Goal: Task Accomplishment & Management: Manage account settings

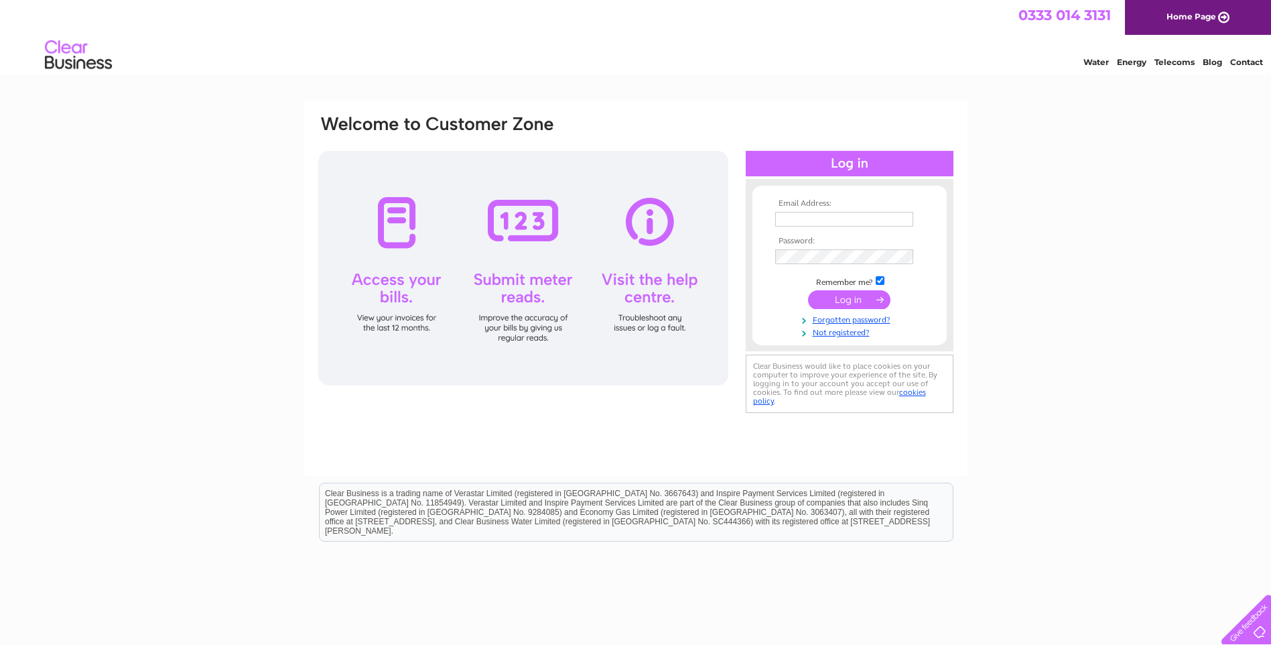
type input "g.griffiths@ram-innovations.com"
click at [842, 295] on input "submit" at bounding box center [849, 299] width 82 height 19
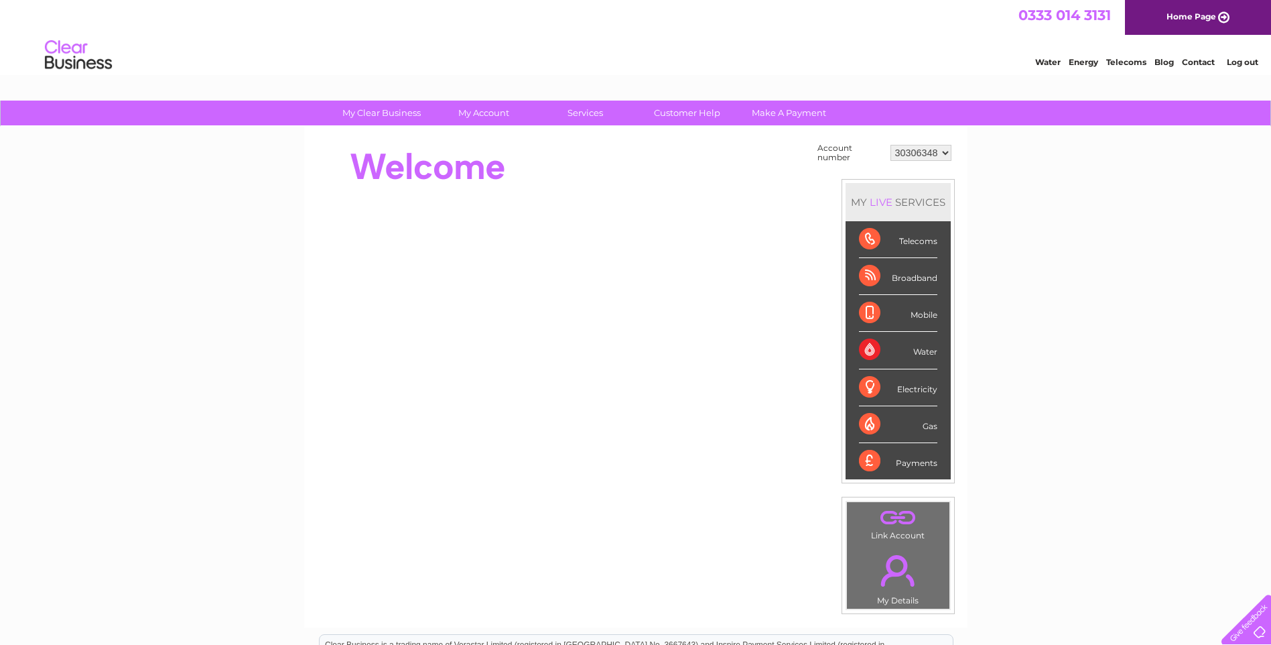
click at [873, 281] on div "Broadband" at bounding box center [898, 276] width 78 height 37
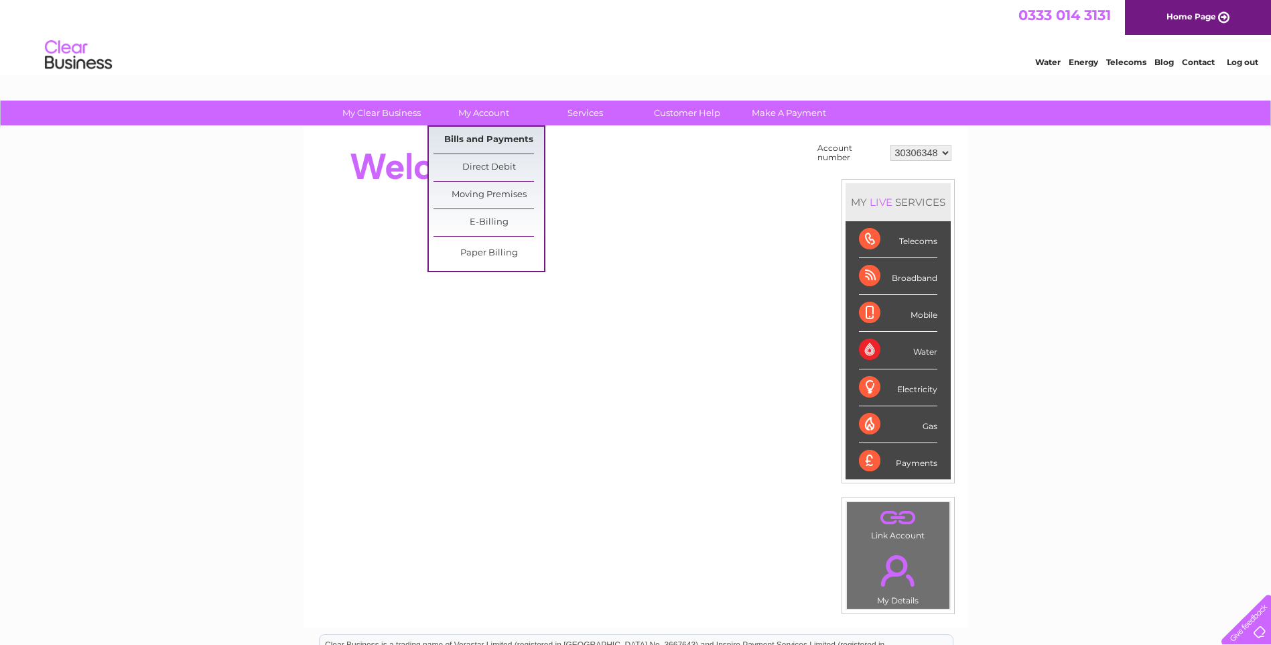
click at [482, 142] on link "Bills and Payments" at bounding box center [489, 140] width 111 height 27
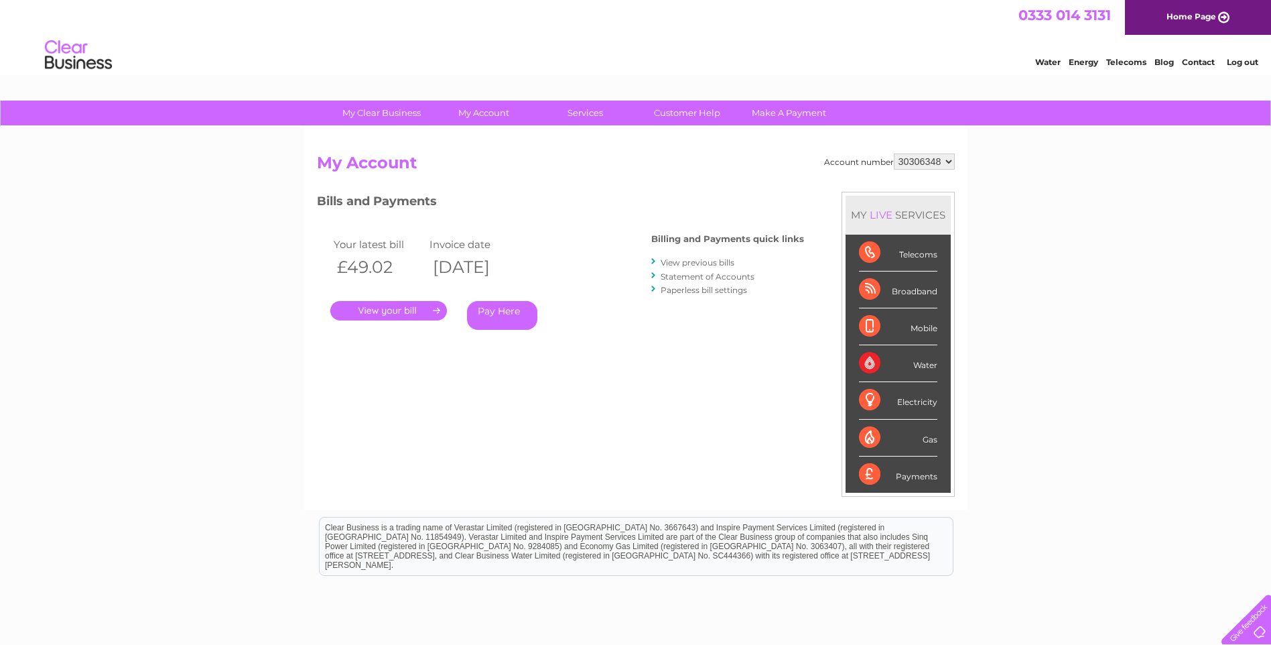
click at [400, 309] on link "." at bounding box center [388, 310] width 117 height 19
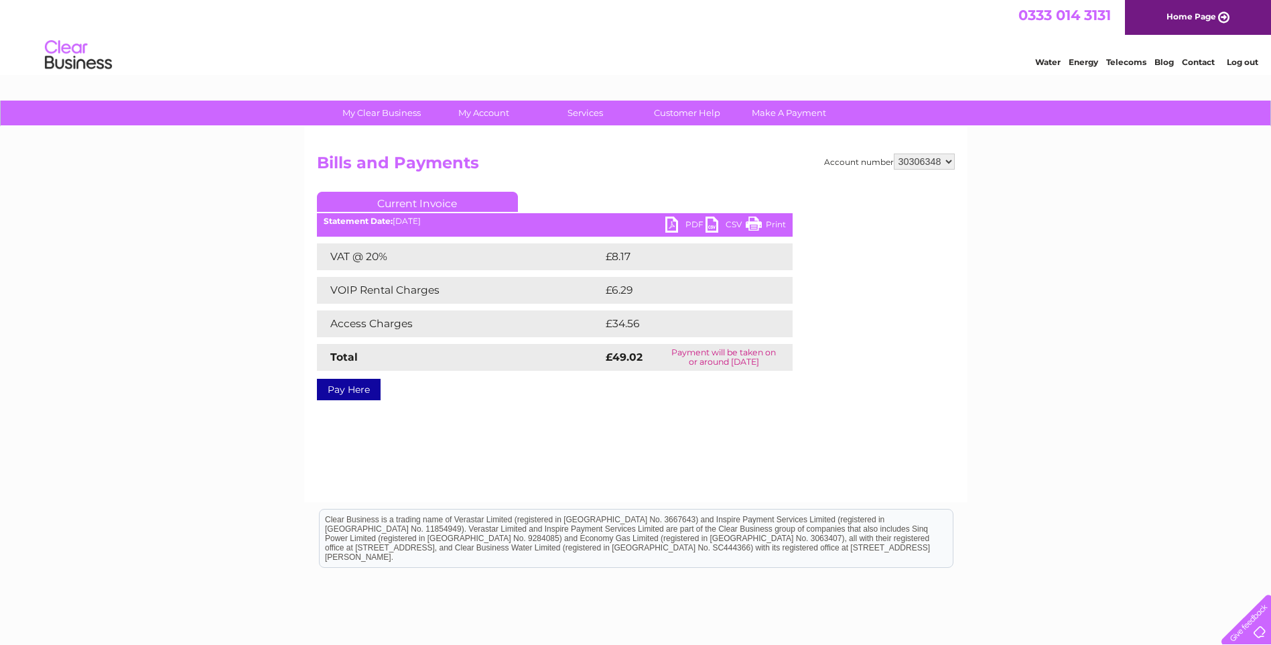
click at [680, 224] on link "PDF" at bounding box center [685, 225] width 40 height 19
click at [674, 224] on link "PDF" at bounding box center [685, 225] width 40 height 19
drag, startPoint x: 1187, startPoint y: 1, endPoint x: 989, endPoint y: 34, distance: 200.5
click at [951, 17] on div "0333 014 3131 Home Page" at bounding box center [635, 17] width 1271 height 35
click at [686, 221] on link "PDF" at bounding box center [685, 225] width 40 height 19
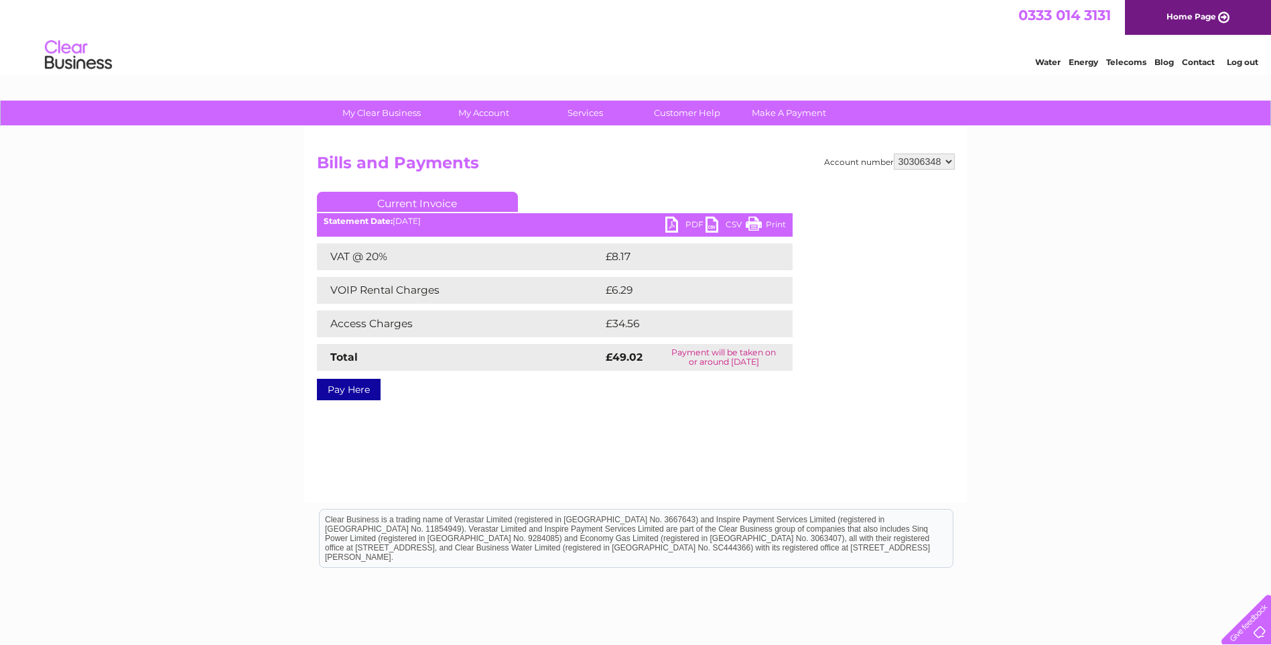
click at [1021, 33] on div "0333 014 3131 Home Page" at bounding box center [635, 17] width 1271 height 35
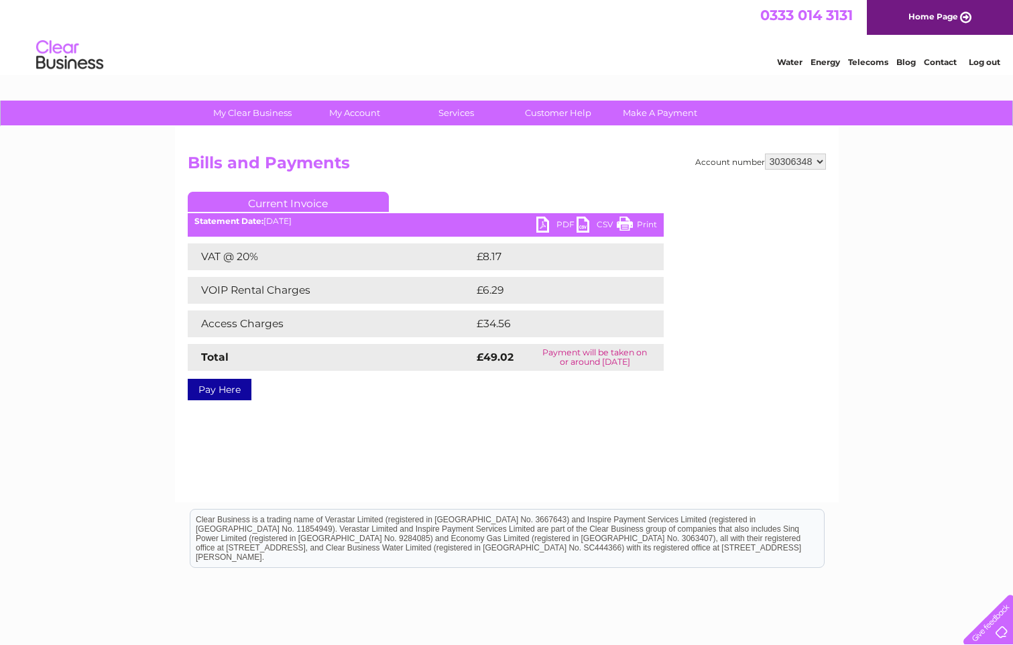
drag, startPoint x: 784, startPoint y: 49, endPoint x: 797, endPoint y: 41, distance: 15.1
click at [784, 49] on div "Water Energy Telecoms Blog Contact Log out" at bounding box center [881, 56] width 263 height 27
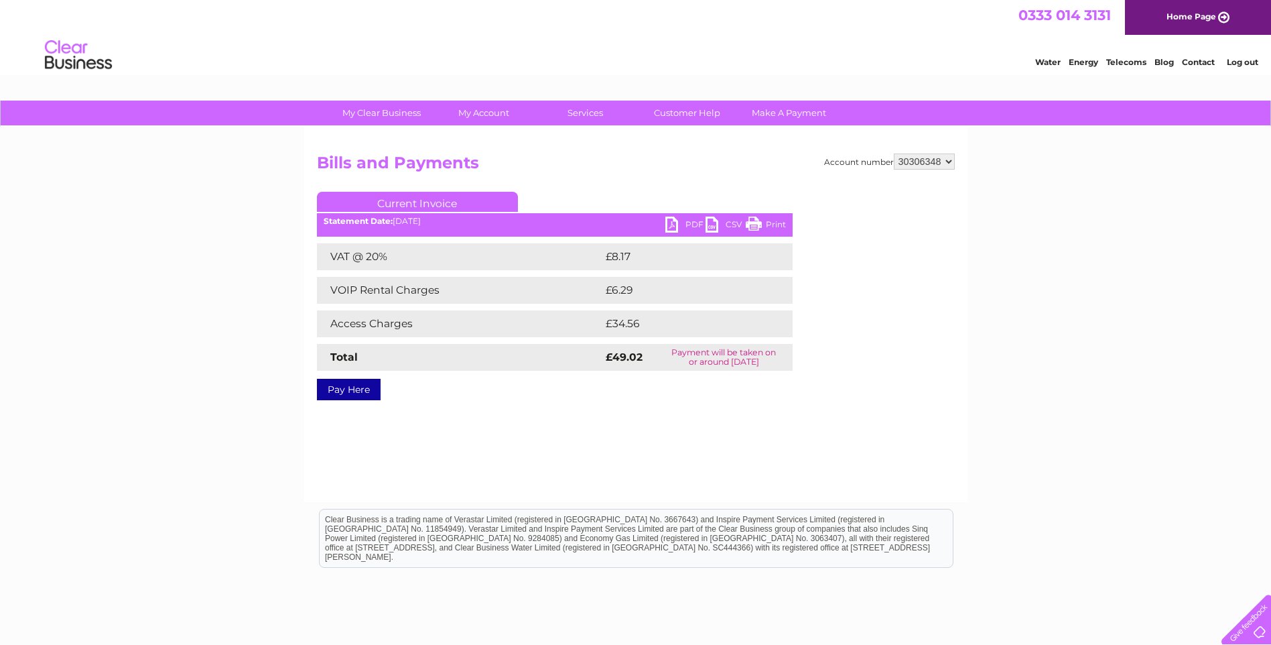
click at [672, 219] on link "PDF" at bounding box center [685, 225] width 40 height 19
drag, startPoint x: 1100, startPoint y: 2, endPoint x: 866, endPoint y: 39, distance: 236.7
click at [866, 39] on div "Water Energy Telecoms Blog Contact Log out" at bounding box center [635, 57] width 1271 height 44
click at [677, 222] on link "PDF" at bounding box center [685, 225] width 40 height 19
click at [690, 223] on link "PDF" at bounding box center [685, 225] width 40 height 19
